Goal: Task Accomplishment & Management: Manage account settings

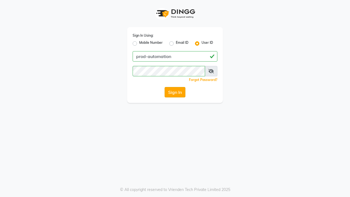
click at [175, 92] on button "Sign In" at bounding box center [174, 92] width 21 height 10
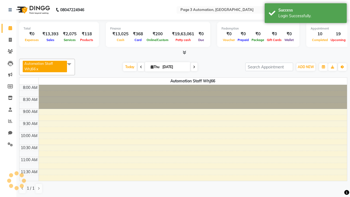
select select "en"
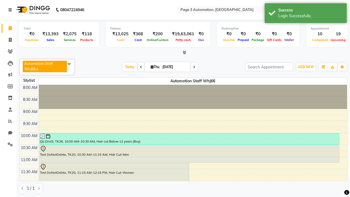
click at [11, 10] on icon at bounding box center [9, 10] width 3 height 4
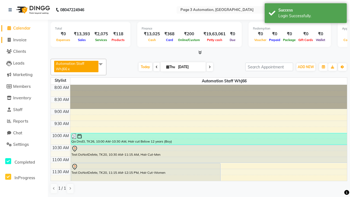
click at [24, 40] on span "Invoice" at bounding box center [19, 39] width 13 height 5
select select "2774"
select select "service"
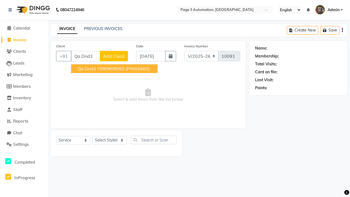
click at [115, 69] on ngb-highlight "7090909093" at bounding box center [110, 68] width 27 height 5
type input "7090909093"
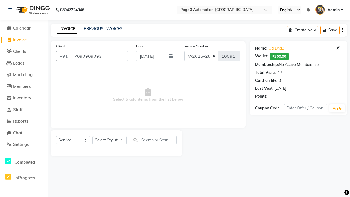
select select "71572"
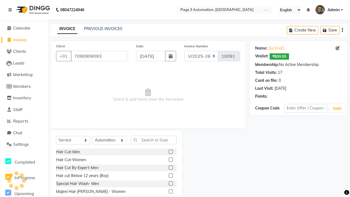
click at [170, 175] on label at bounding box center [171, 175] width 4 height 4
click at [170, 175] on input "checkbox" at bounding box center [171, 176] width 4 height 4
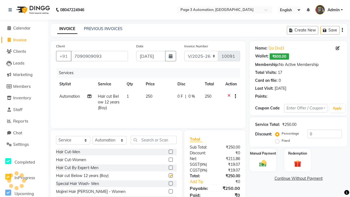
checkbox input "false"
click at [234, 96] on button "button" at bounding box center [233, 96] width 3 height 6
click at [237, 85] on label "Cross Sale" at bounding box center [236, 84] width 21 height 5
click at [229, 85] on input "Cross Sale" at bounding box center [228, 84] width 4 height 4
radio input "true"
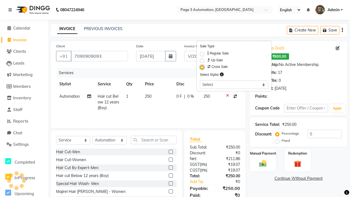
select select "93387"
click at [262, 153] on label "Manual Payment" at bounding box center [262, 152] width 27 height 5
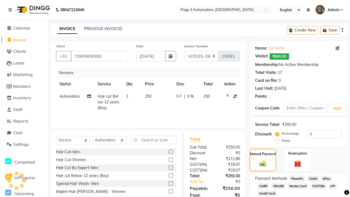
click at [312, 178] on span "CASH" at bounding box center [313, 178] width 12 height 6
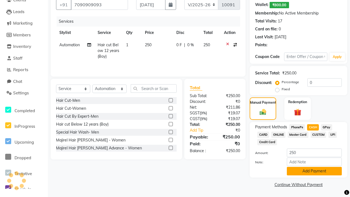
click at [314, 171] on button "Add Payment" at bounding box center [313, 171] width 55 height 8
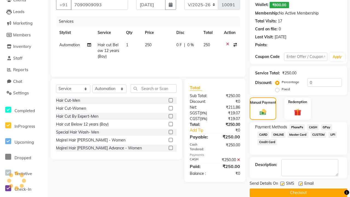
click at [282, 183] on label at bounding box center [282, 183] width 4 height 4
click at [282, 183] on input "checkbox" at bounding box center [282, 184] width 4 height 4
checkbox input "false"
click at [300, 183] on label at bounding box center [300, 183] width 4 height 4
click at [300, 183] on input "checkbox" at bounding box center [300, 184] width 4 height 4
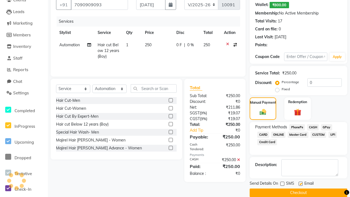
checkbox input "false"
click at [298, 192] on button "Checkout" at bounding box center [297, 192] width 97 height 8
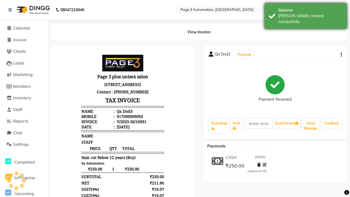
click at [305, 14] on div "Bill created successfully." at bounding box center [310, 18] width 64 height 11
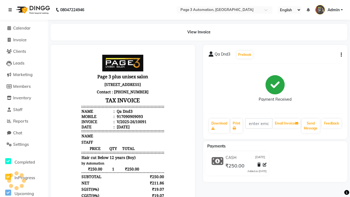
click at [11, 10] on icon at bounding box center [9, 10] width 3 height 4
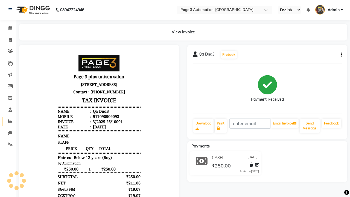
click at [8, 121] on icon at bounding box center [10, 121] width 4 height 4
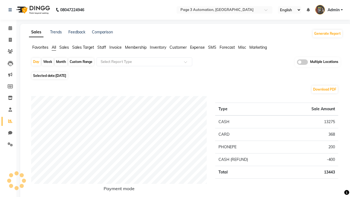
type input "Cross Sell / Up sell Report"
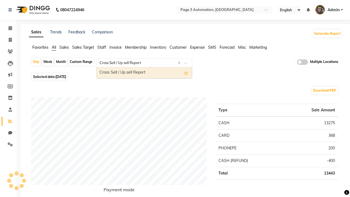
click at [144, 73] on div "Cross Sell / Up sell Report" at bounding box center [144, 72] width 95 height 11
select select "full_report"
select select "csv"
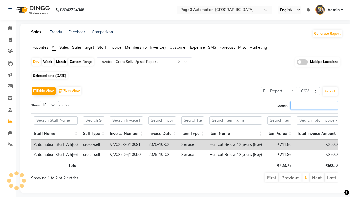
type input "V/2025-26/10091"
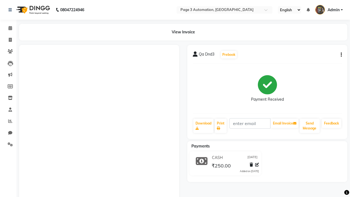
click at [340, 55] on button "button" at bounding box center [339, 55] width 3 height 6
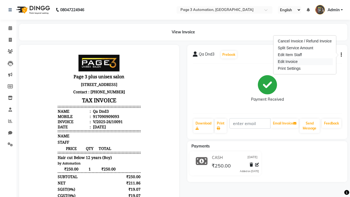
click at [304, 61] on div "Edit Invoice" at bounding box center [304, 61] width 56 height 7
select select "service"
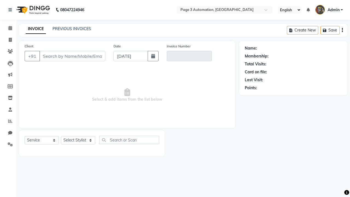
select select "service"
type input "7090909093"
type input "V/2025-26/10091"
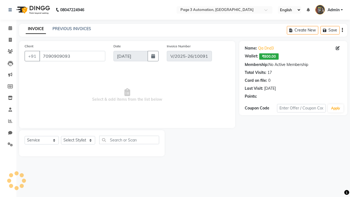
click at [329, 10] on span "Admin" at bounding box center [333, 10] width 12 height 6
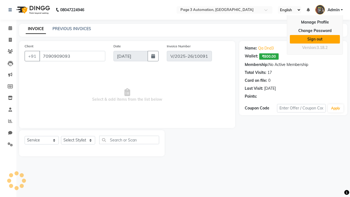
click at [314, 39] on link "Sign out" at bounding box center [314, 39] width 50 height 8
